Goal: Navigation & Orientation: Find specific page/section

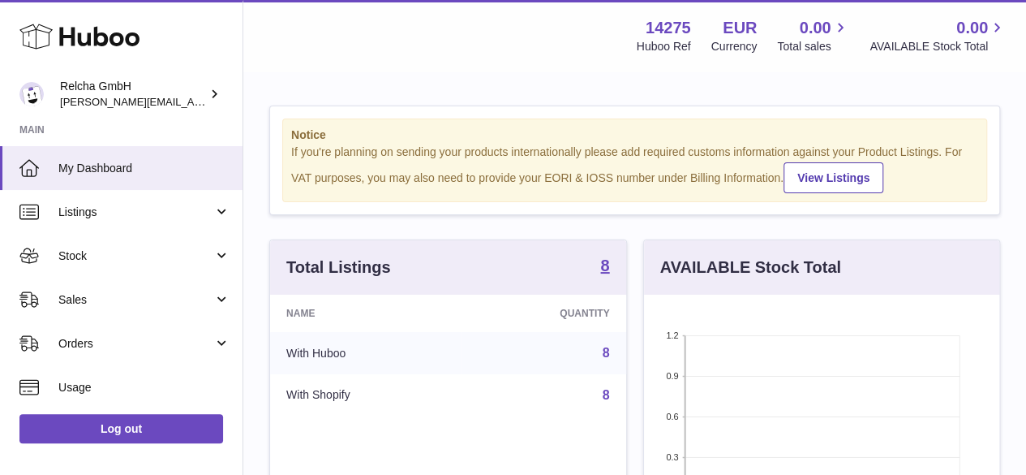
scroll to position [253, 355]
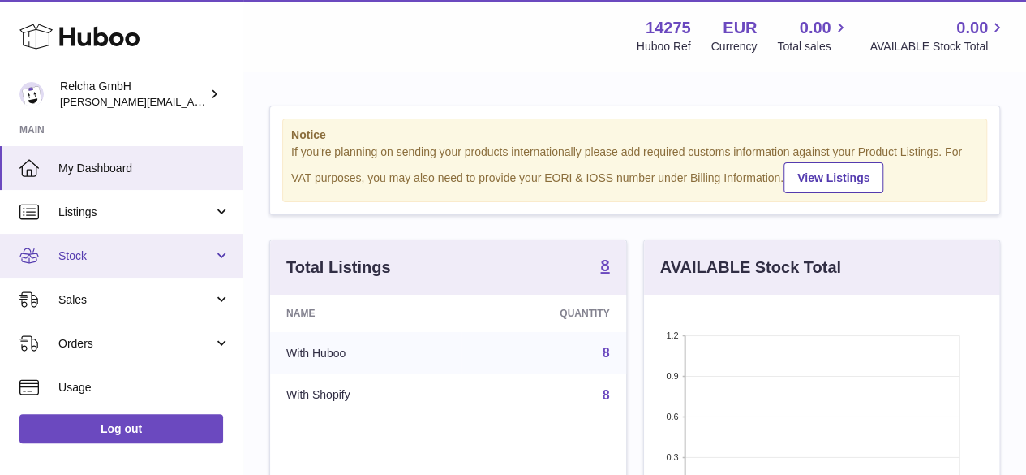
click at [140, 246] on link "Stock" at bounding box center [121, 256] width 243 height 44
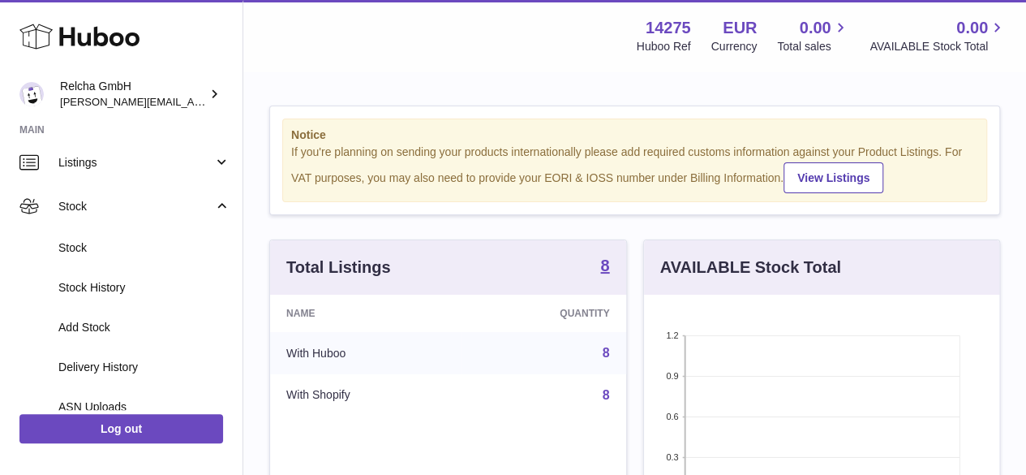
scroll to position [0, 0]
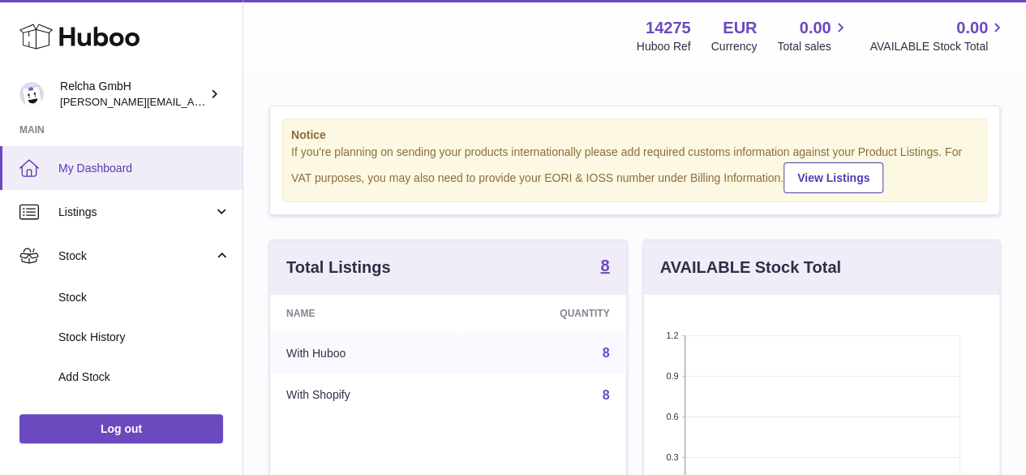
click at [131, 158] on link "My Dashboard" at bounding box center [121, 168] width 243 height 44
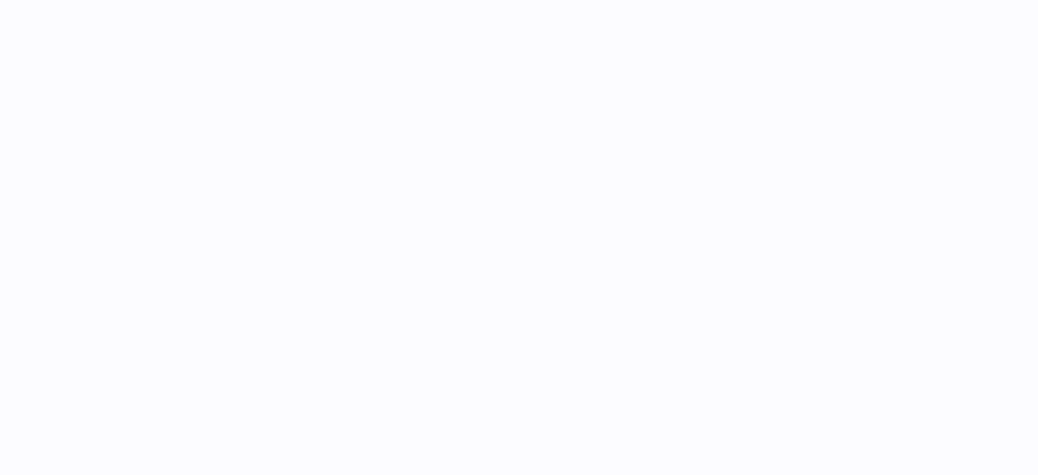
click at [125, 215] on div at bounding box center [519, 237] width 1038 height 475
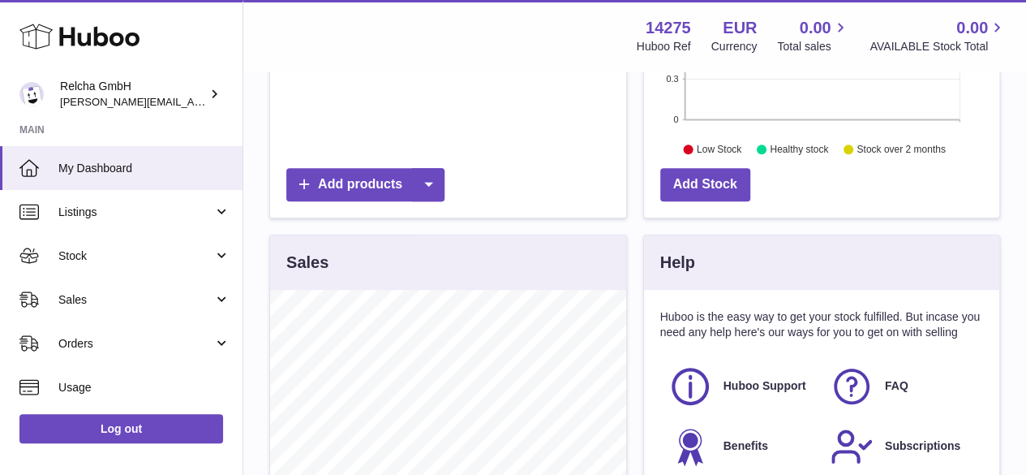
scroll to position [487, 0]
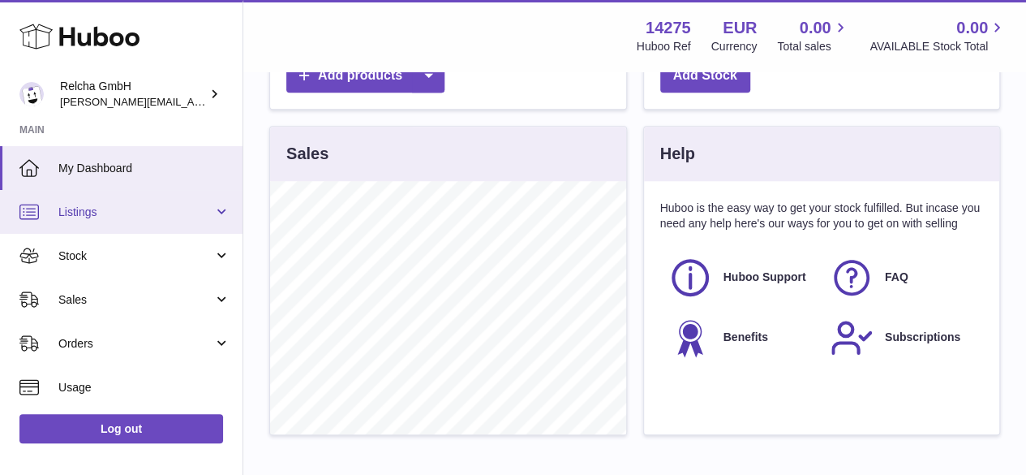
click at [112, 215] on span "Listings" at bounding box center [135, 211] width 155 height 15
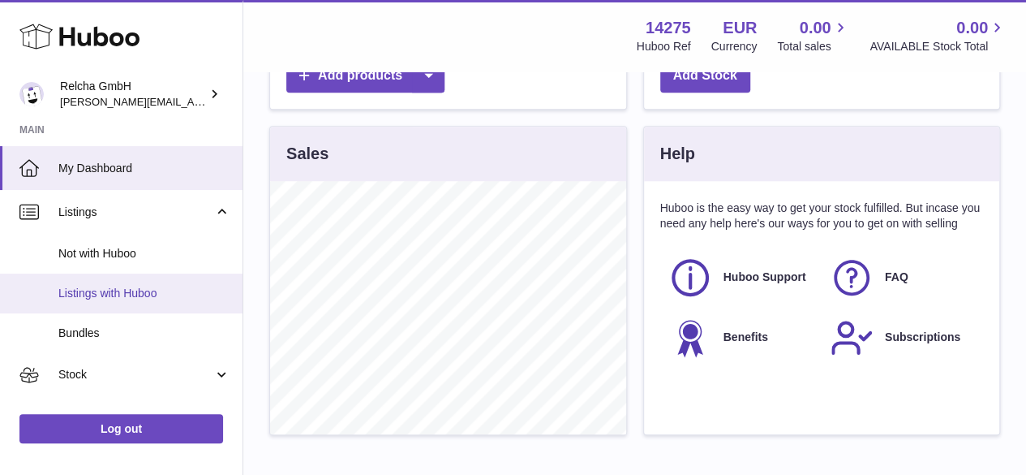
click at [133, 291] on span "Listings with Huboo" at bounding box center [144, 293] width 172 height 15
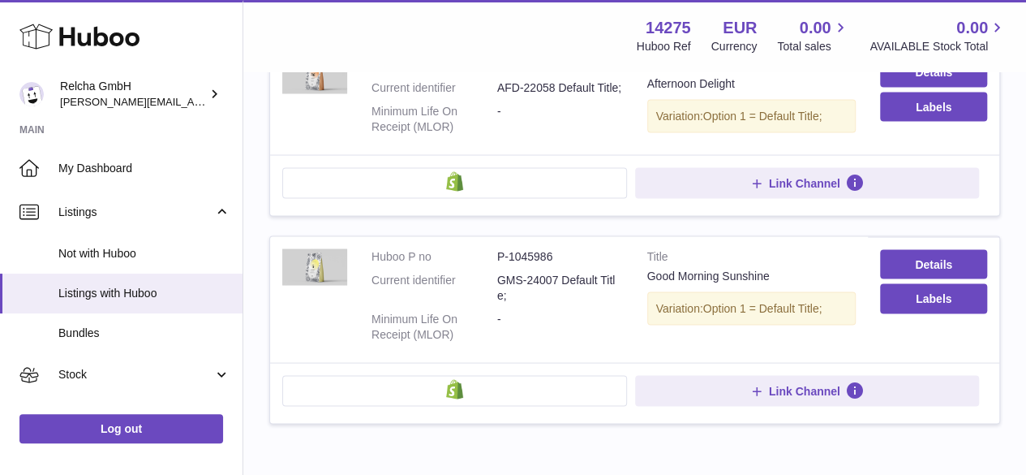
scroll to position [1545, 0]
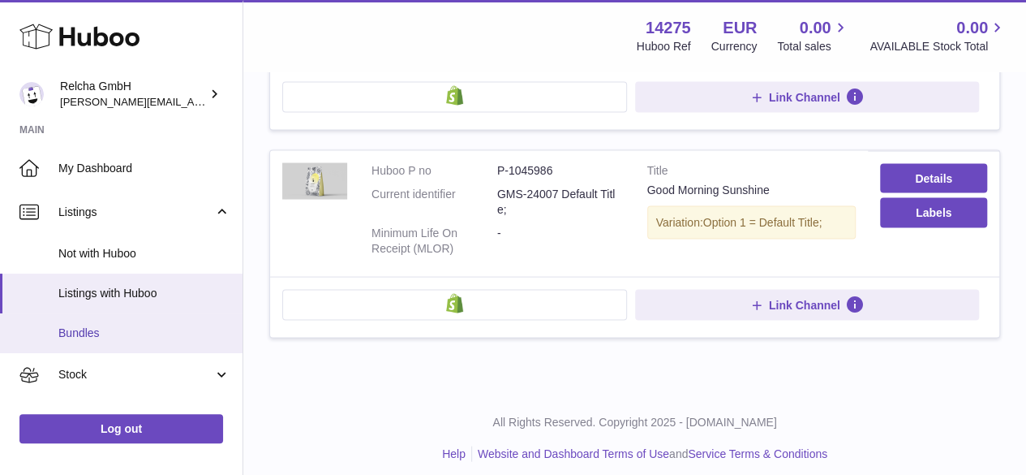
click at [78, 324] on link "Bundles" at bounding box center [121, 333] width 243 height 40
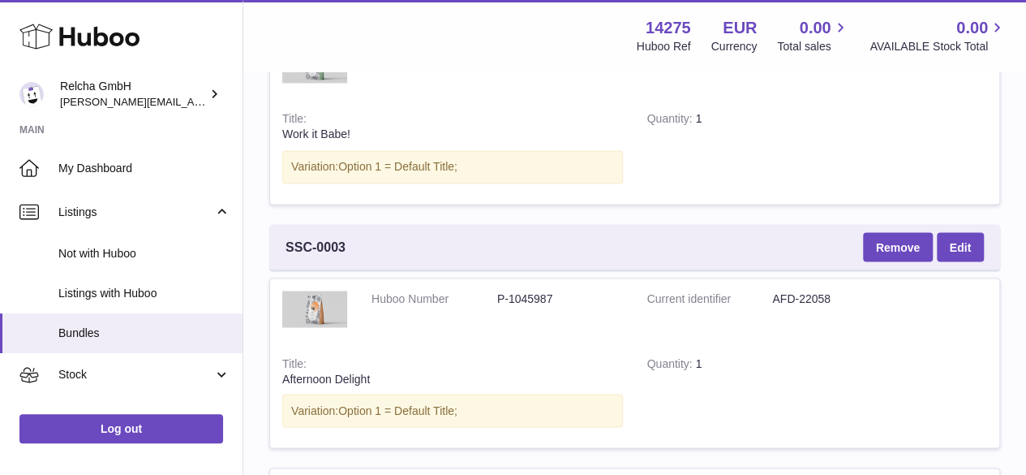
scroll to position [1298, 0]
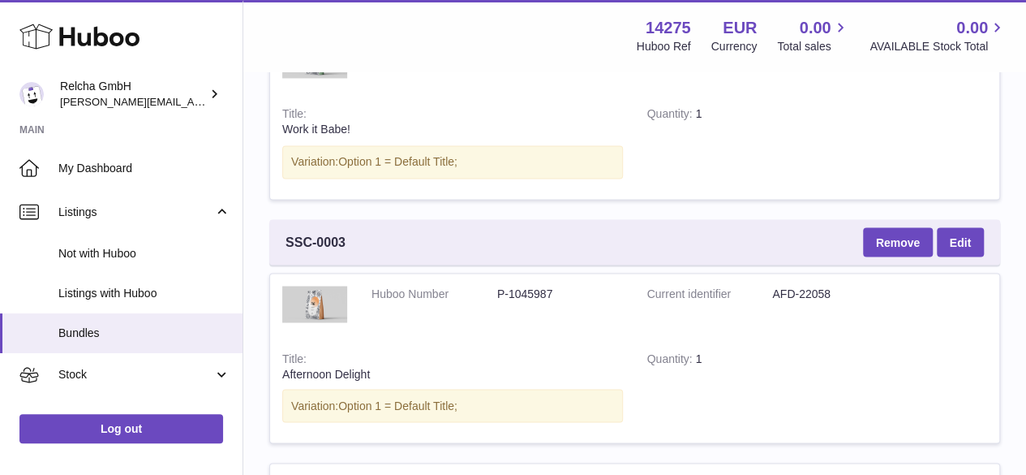
click at [776, 404] on tr "Huboo Number P-1045987 Current identifier AFD-22058 Title Afternoon Delight Var…" at bounding box center [634, 358] width 731 height 171
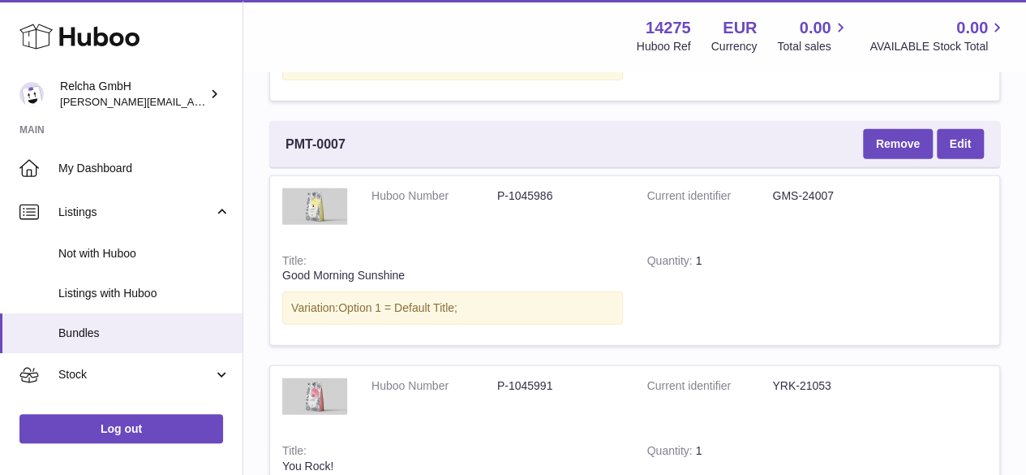
scroll to position [2028, 0]
